Goal: Task Accomplishment & Management: Use online tool/utility

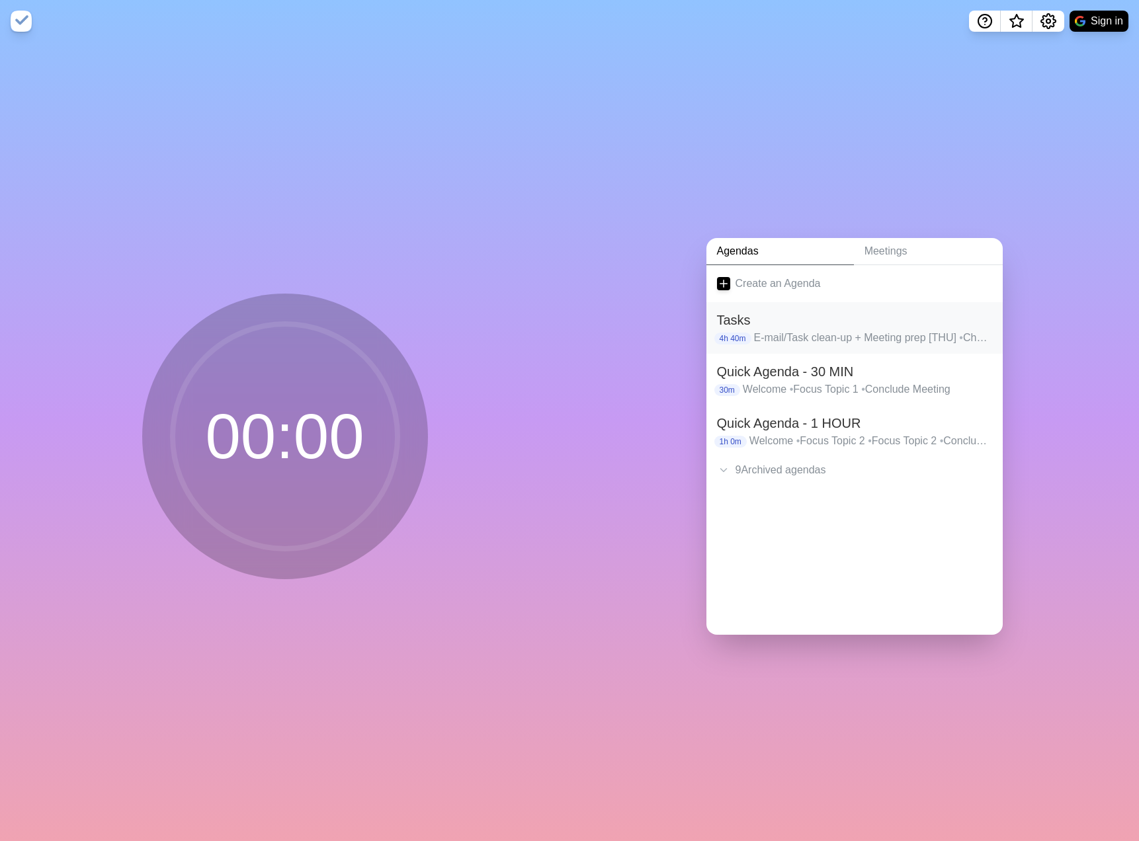
click at [744, 306] on div "Tasks 4h 40m E-mail/Task clean-up + Meeting prep [THU] • Check LHSC REDCap acce…" at bounding box center [854, 328] width 296 height 52
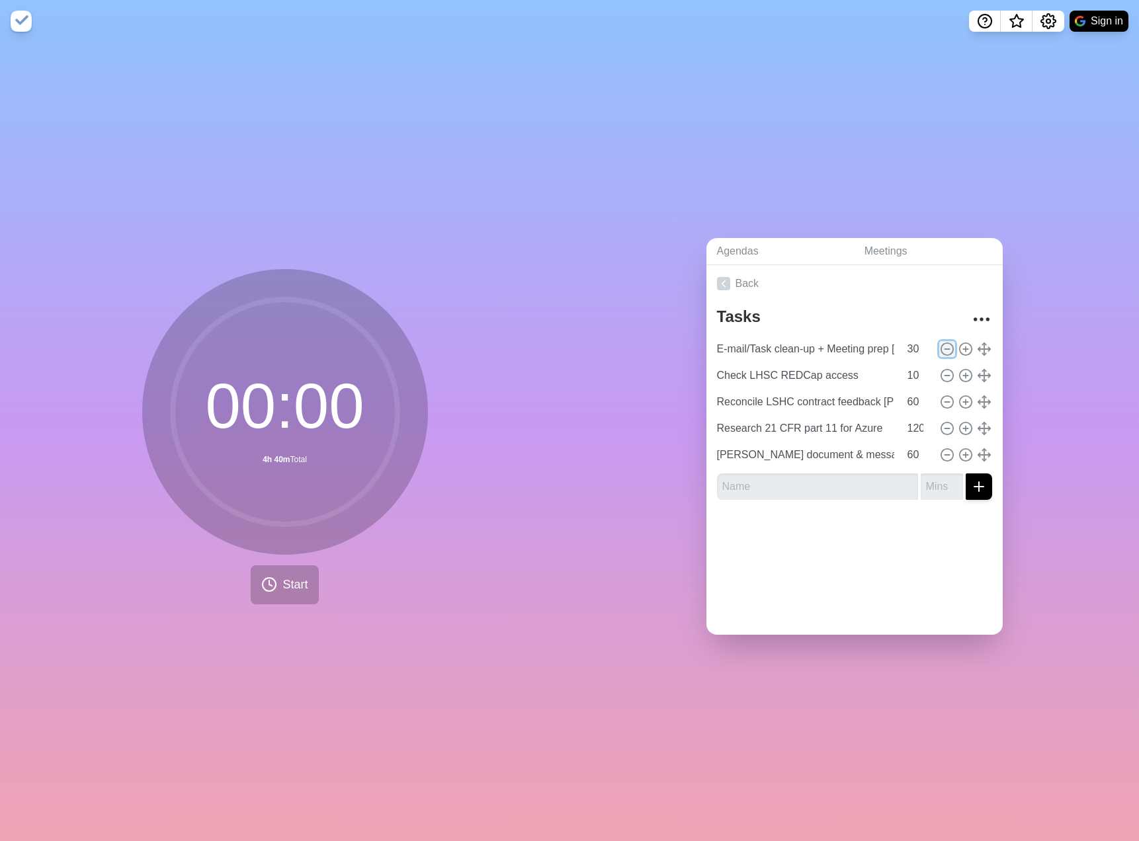
click at [949, 349] on line at bounding box center [946, 349] width 5 height 0
type input "Check LHSC REDCap access"
type input "10"
type input "Reconcile LSHC contract feedback [PERSON_NAME] + sent contract to LHSC"
type input "60"
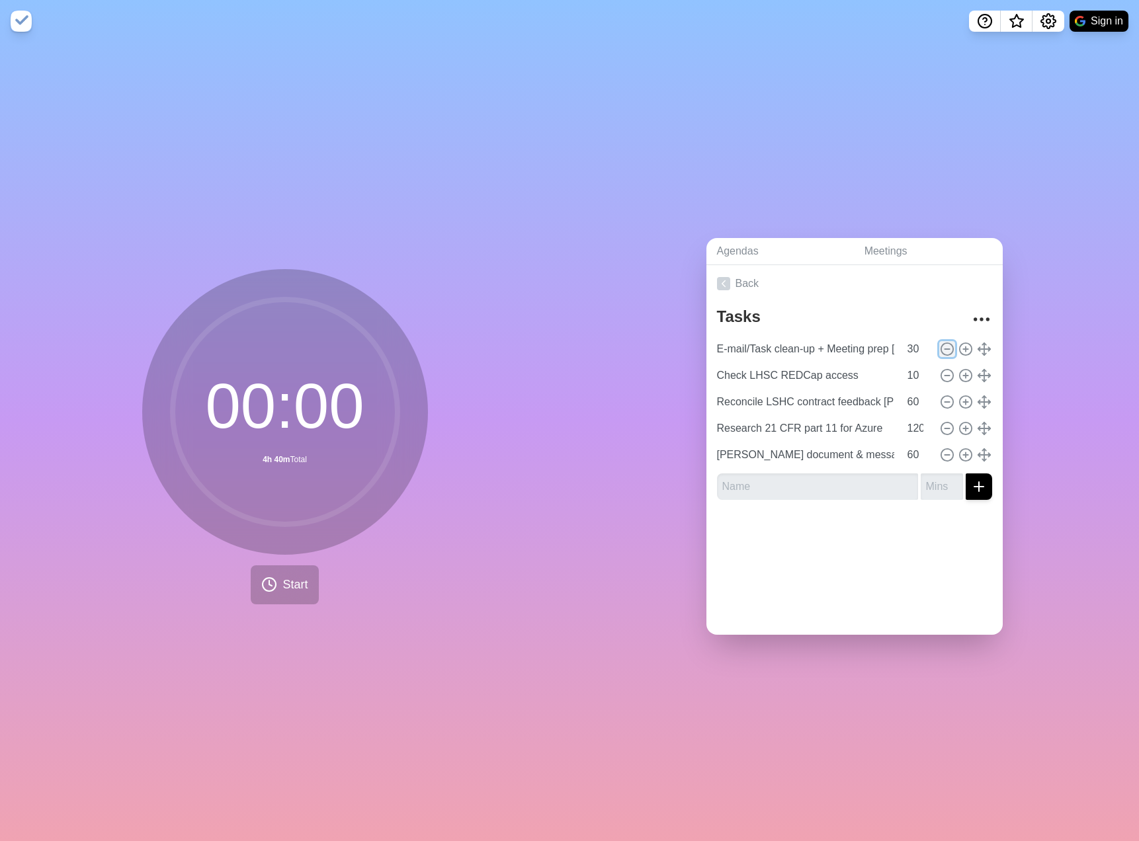
type input "Research 21 CFR part 11 for Azure"
type input "120"
type input "[PERSON_NAME] document & message review"
type input "60"
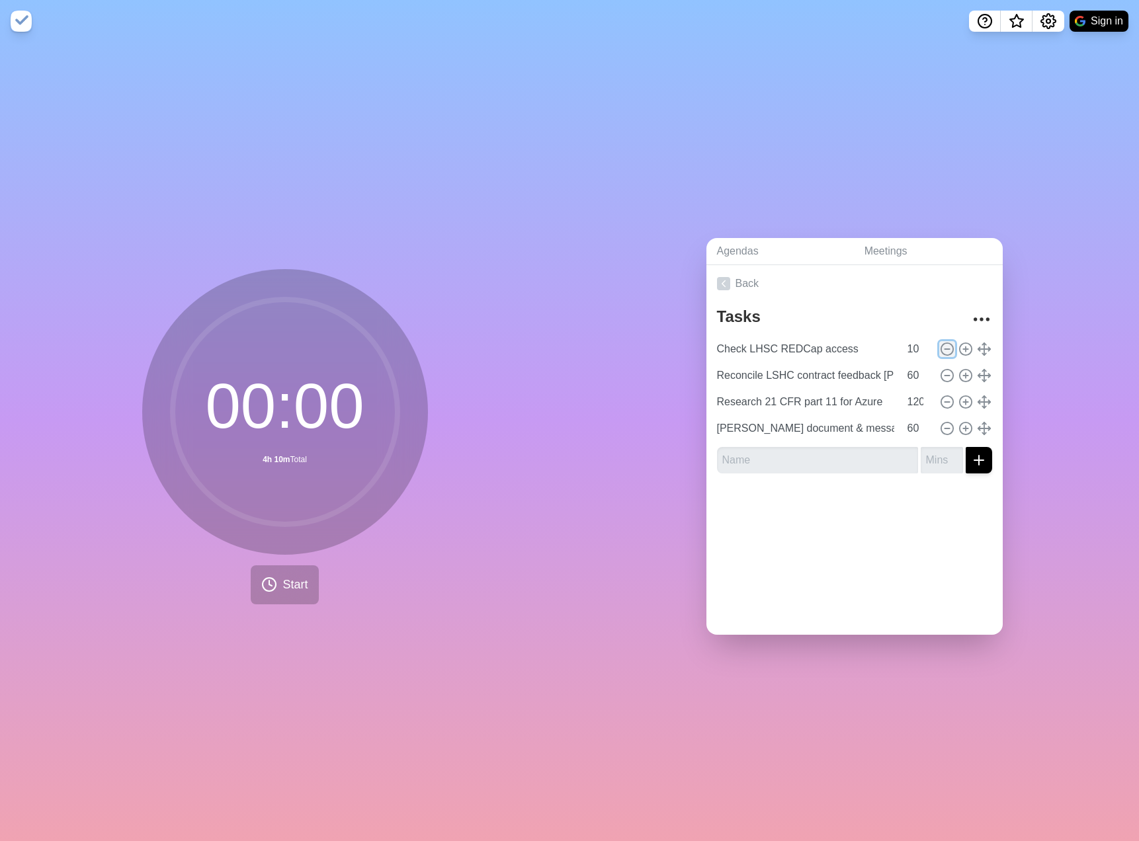
click at [949, 349] on line at bounding box center [946, 349] width 5 height 0
type input "Reconcile LSHC contract feedback [PERSON_NAME] + sent contract to LHSC"
type input "60"
type input "Research 21 CFR part 11 for Azure"
type input "120"
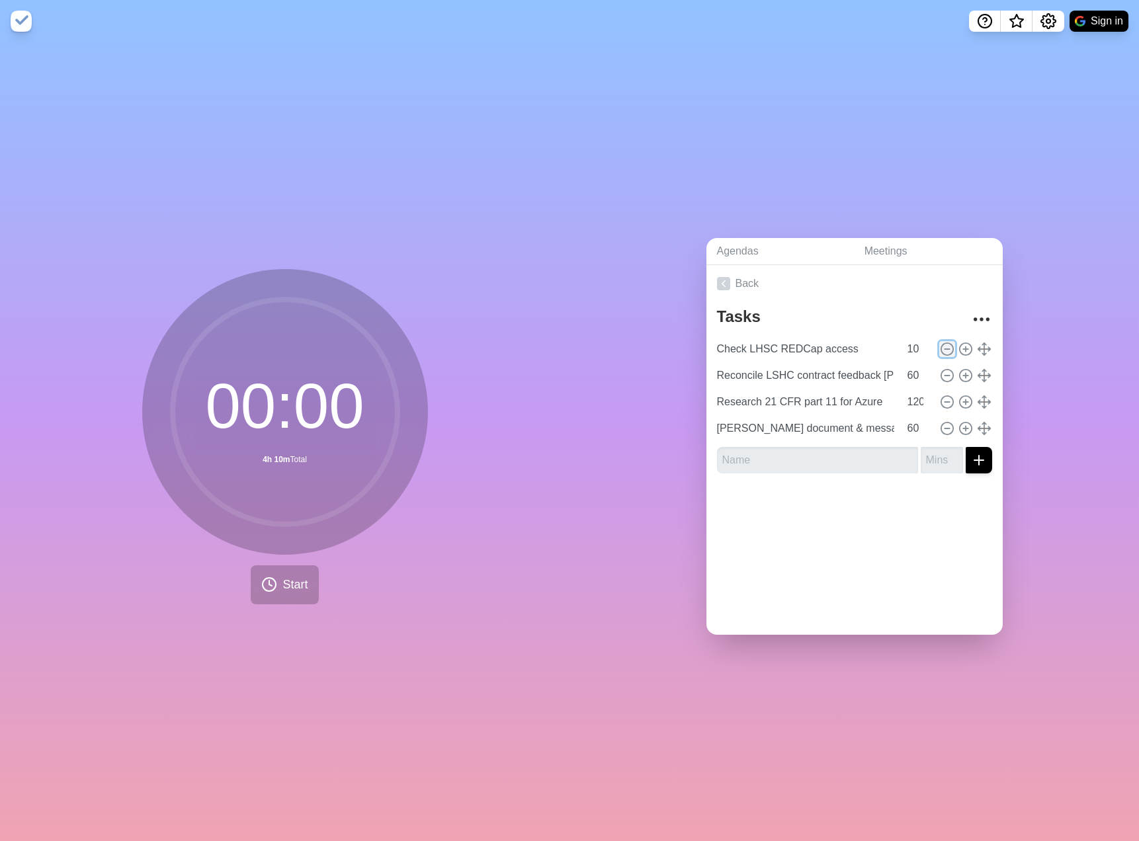
type input "[PERSON_NAME] document & message review"
type input "60"
click at [794, 478] on div at bounding box center [854, 484] width 296 height 53
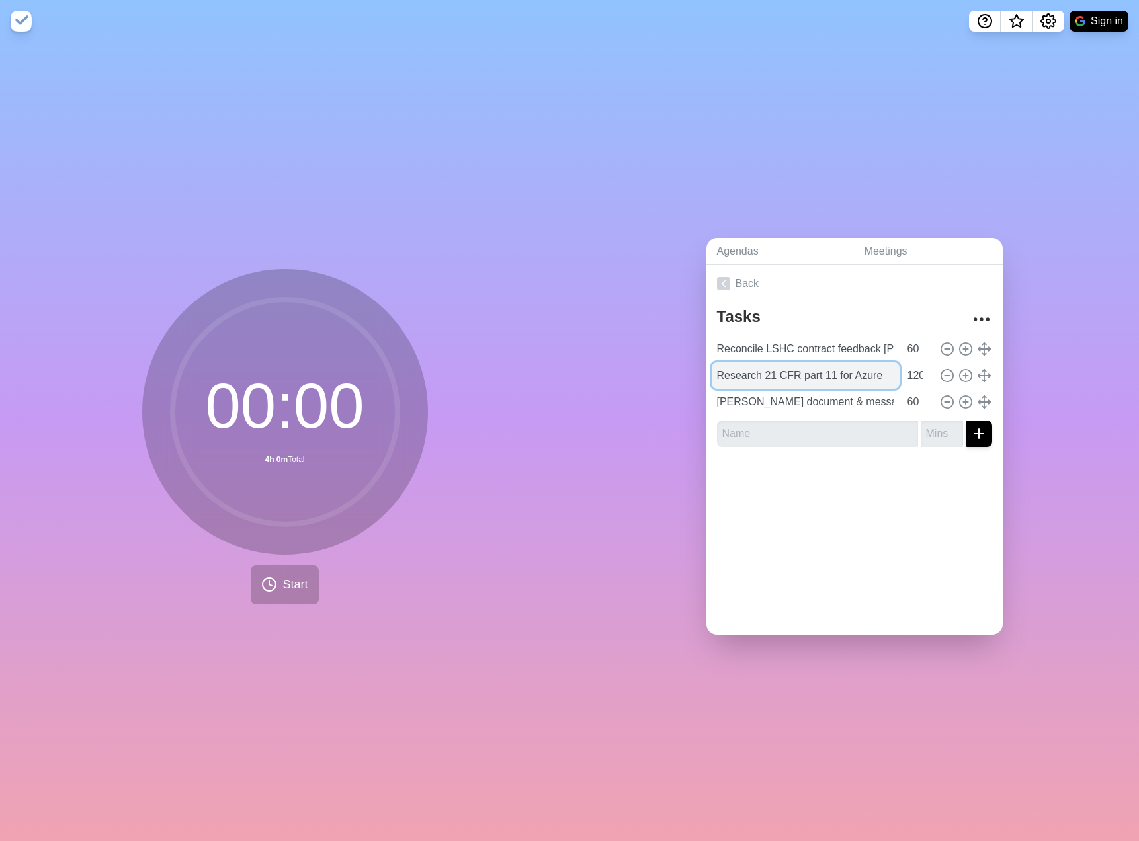
click at [791, 380] on input "Research 21 CFR part 11 for Azure" at bounding box center [805, 375] width 188 height 26
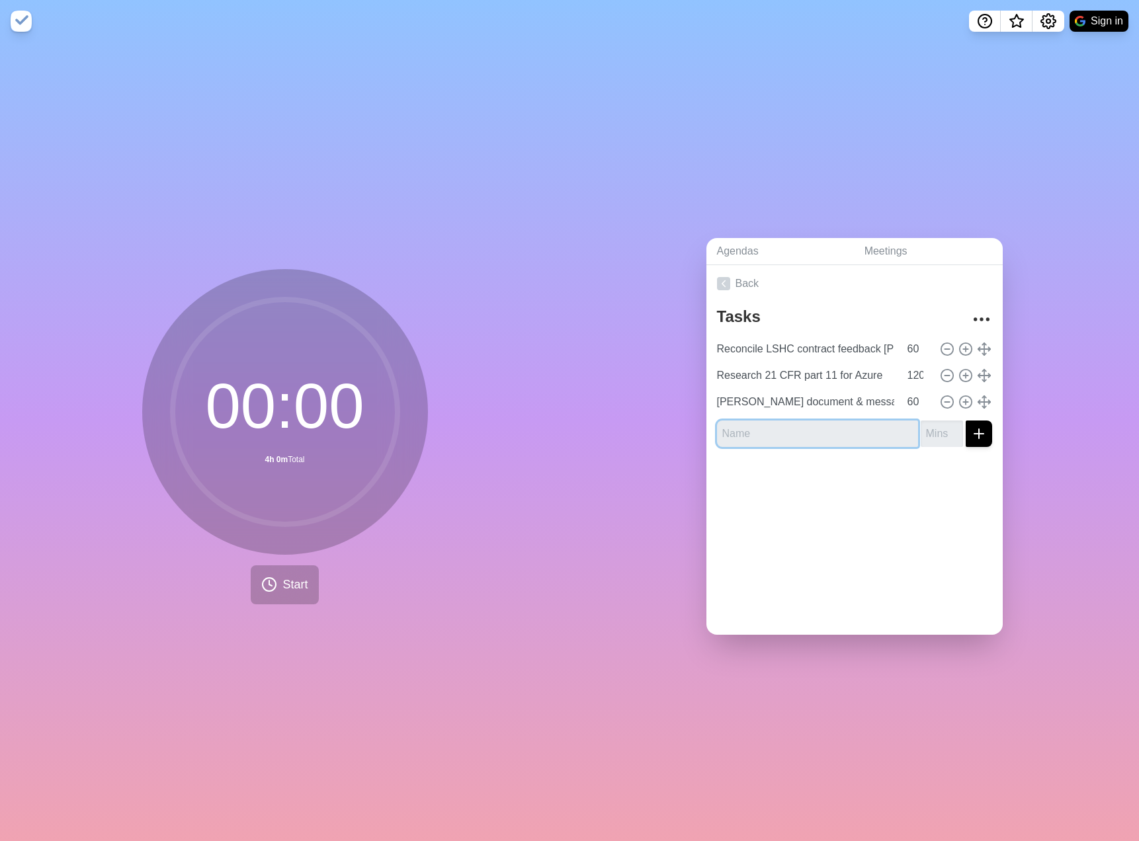
click at [785, 432] on input "text" at bounding box center [817, 433] width 201 height 26
paste input "Research 21 CFR part 11 for Azure"
type input "Research 21 CFR part 11 for Azure"
click at [919, 438] on div "Research 21 CFR part 11 for Azure" at bounding box center [854, 433] width 275 height 26
click at [938, 438] on input "number" at bounding box center [941, 433] width 42 height 26
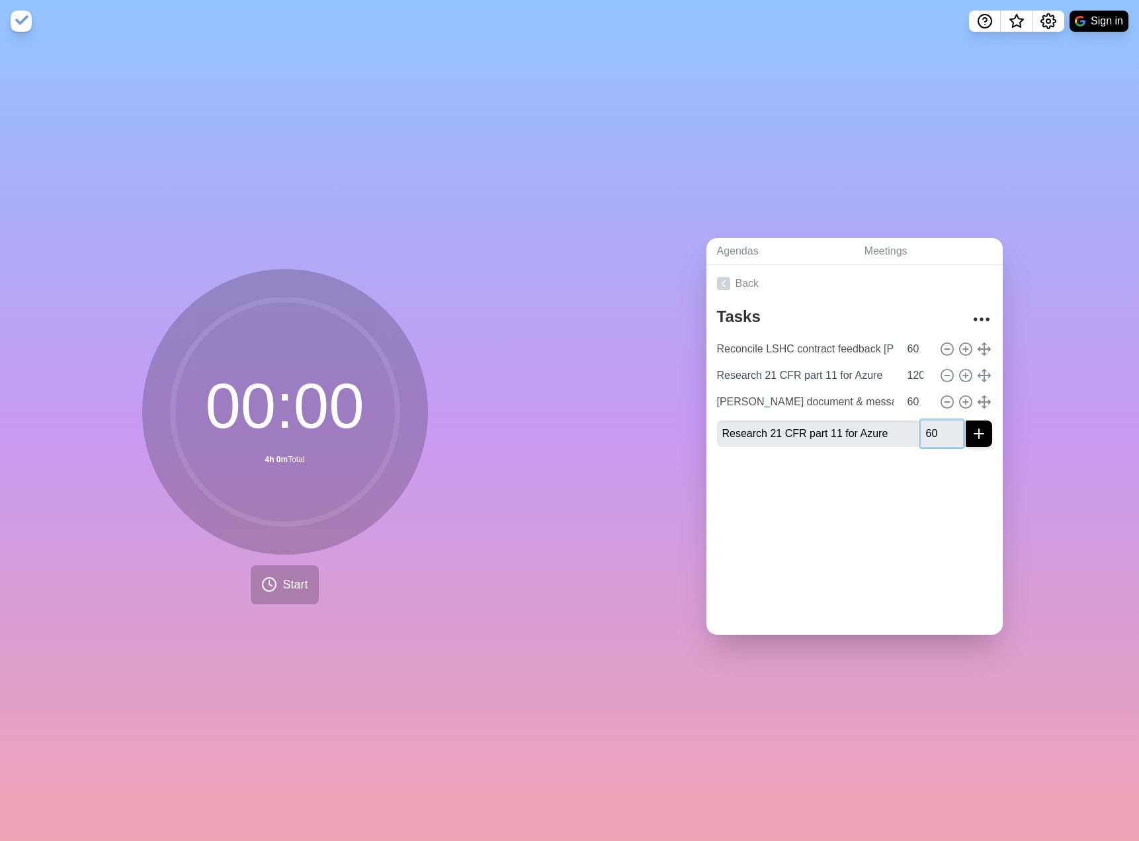
type input "60"
click at [982, 434] on icon "submit" at bounding box center [979, 434] width 16 height 16
